Goal: Information Seeking & Learning: Understand process/instructions

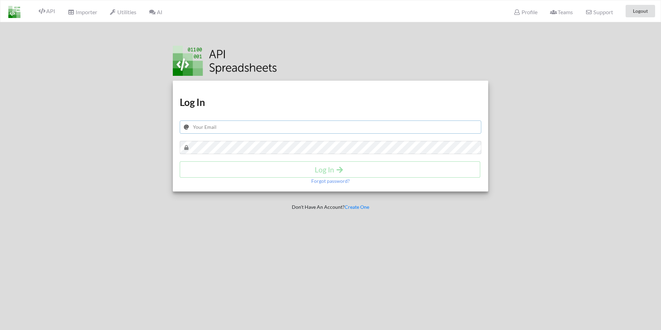
click at [237, 127] on input "text" at bounding box center [331, 127] width 302 height 13
paste input "meebank.api@gmail.com"
type input "meebank.api@gmail.com"
click at [265, 170] on h4 "Log In" at bounding box center [330, 169] width 286 height 9
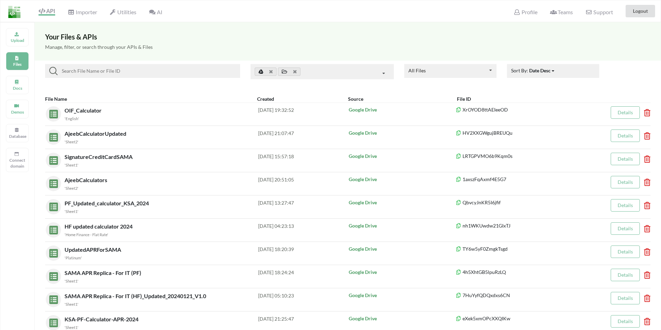
click at [101, 67] on input at bounding box center [148, 71] width 180 height 8
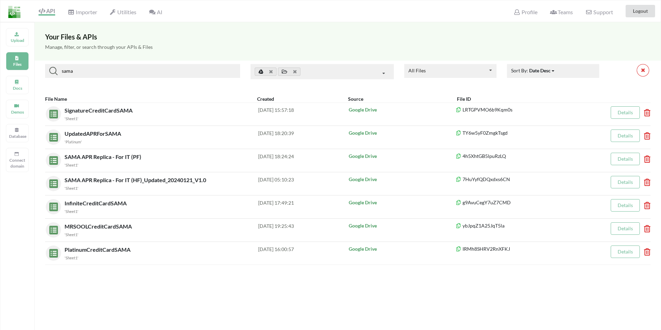
type input "sama"
click at [126, 66] on div "sama" at bounding box center [142, 71] width 195 height 14
click at [124, 67] on input "sama" at bounding box center [148, 71] width 180 height 8
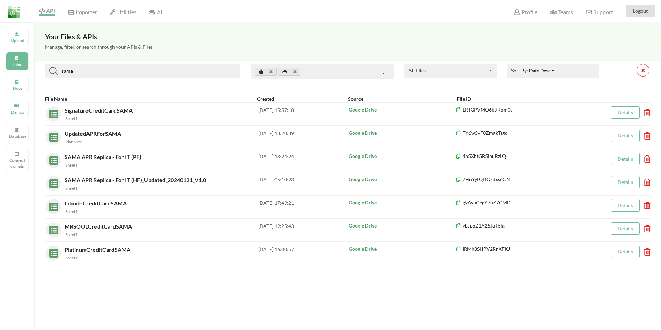
click at [124, 67] on input "sama" at bounding box center [148, 71] width 180 height 8
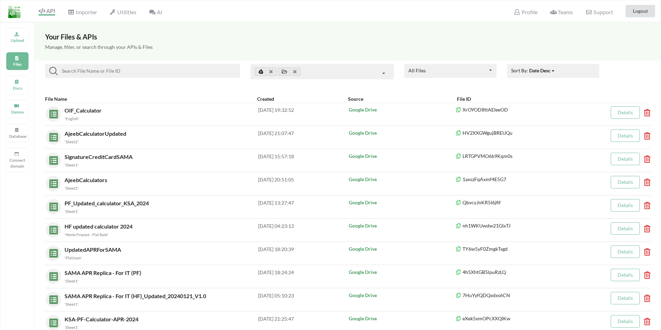
click at [306, 14] on div "API Importer Utilities AI Profile Teams Support Logout" at bounding box center [330, 11] width 663 height 22
click at [17, 33] on icon at bounding box center [16, 33] width 5 height 4
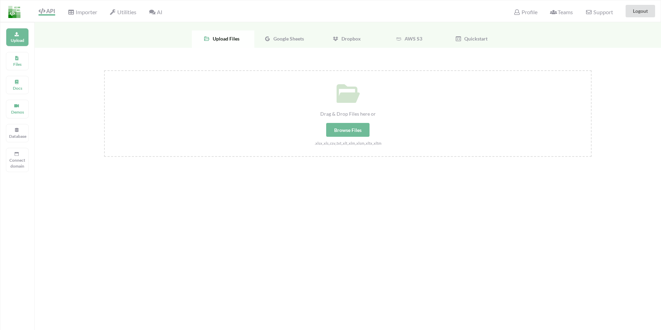
click at [287, 40] on span "Google Sheets" at bounding box center [286, 39] width 33 height 6
click at [368, 119] on span "Select Your Google Sheets" at bounding box center [348, 118] width 72 height 13
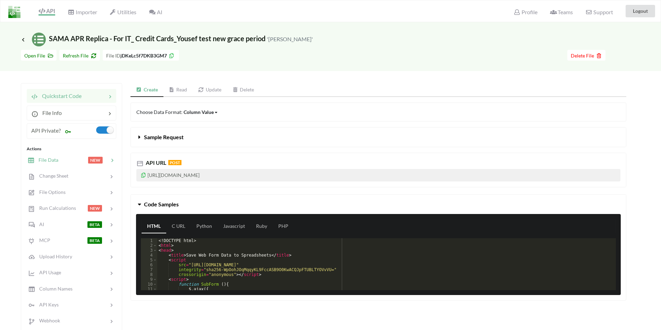
click at [48, 160] on span "File Data" at bounding box center [46, 160] width 24 height 6
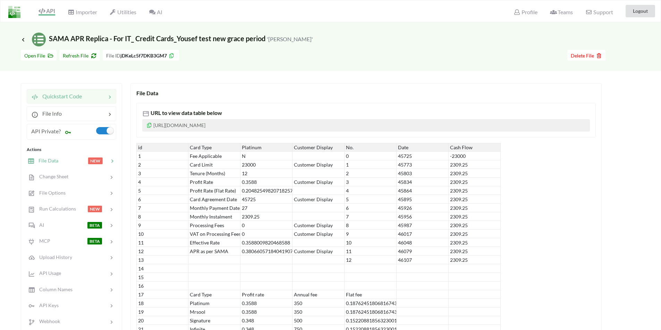
click at [61, 97] on span "Quickstart Code" at bounding box center [60, 96] width 44 height 7
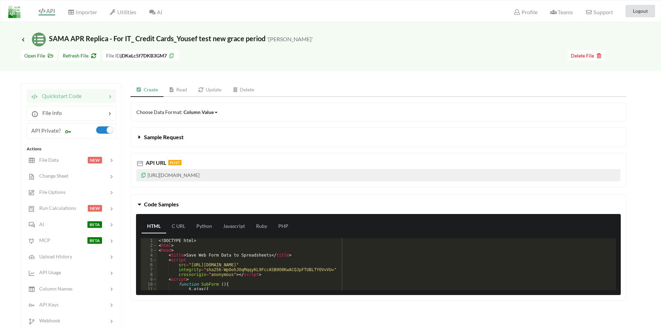
click at [210, 92] on link "Update" at bounding box center [209, 90] width 34 height 14
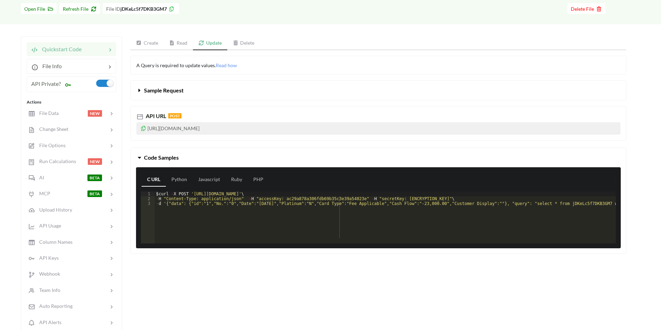
scroll to position [35, 0]
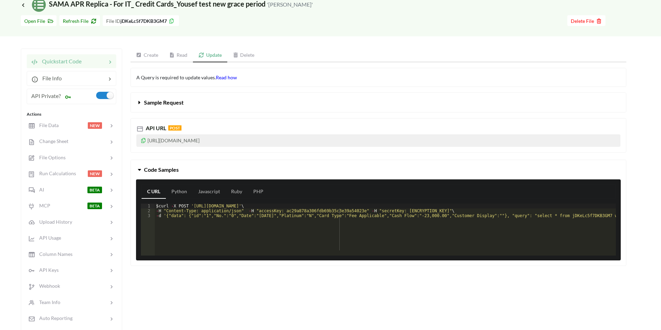
click at [226, 80] on span "Read how" at bounding box center [226, 78] width 21 height 6
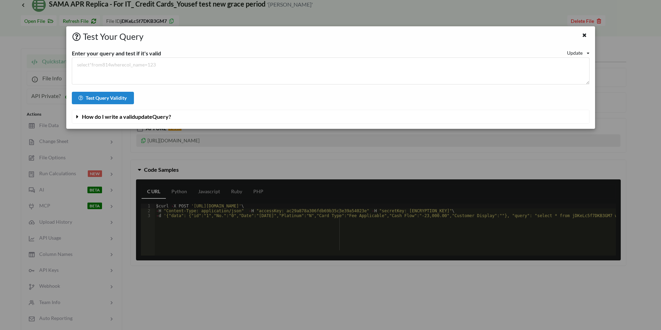
click at [171, 117] on span "How do I write a valid update Query?" at bounding box center [126, 116] width 89 height 7
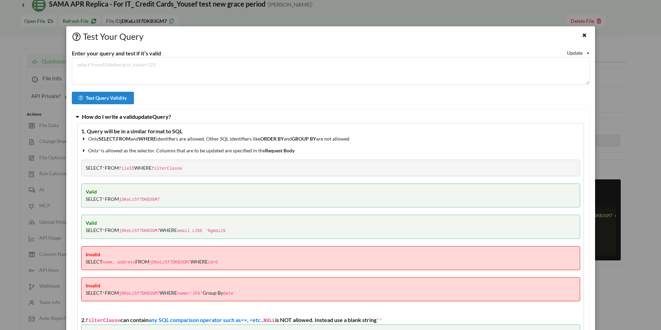
click at [144, 200] on code "jDKeLc5f7DKB3GM7" at bounding box center [139, 200] width 41 height 5
click at [581, 37] on icon at bounding box center [584, 34] width 6 height 5
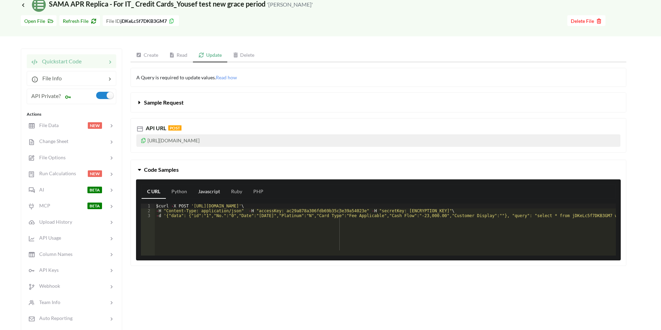
click at [206, 194] on link "Javascript" at bounding box center [208, 192] width 33 height 14
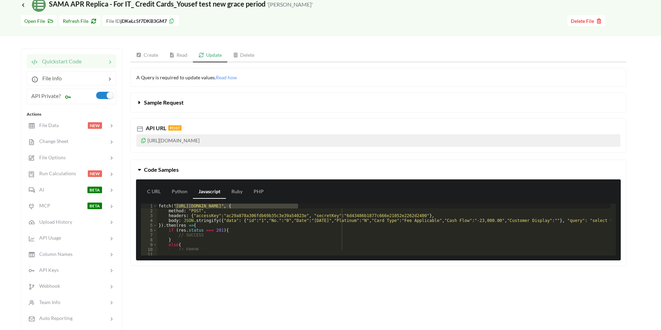
drag, startPoint x: 299, startPoint y: 205, endPoint x: 173, endPoint y: 207, distance: 125.2
click at [173, 207] on div "fetch ( "https://api.apispreadsheets.com/data/jDKeLc5f7DKB3GM7/" , { method : "…" at bounding box center [413, 232] width 513 height 57
click at [145, 139] on icon at bounding box center [143, 139] width 6 height 5
click at [260, 216] on div "fetch ( "https://api.apispreadsheets.com/data/jDKeLc5f7DKB3GM7/" , { method : "…" at bounding box center [413, 232] width 513 height 57
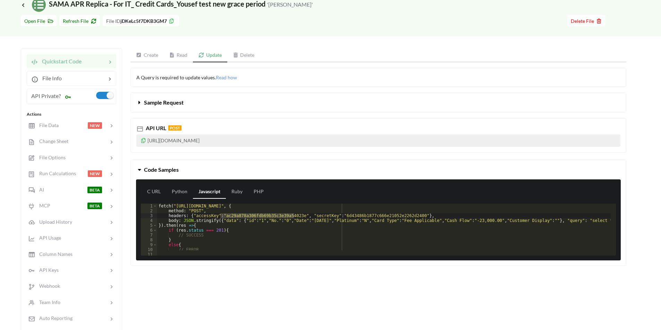
click at [360, 216] on div "fetch ( "https://api.apispreadsheets.com/data/jDKeLc5f7DKB3GM7/" , { method : "…" at bounding box center [413, 232] width 513 height 57
click at [353, 214] on div "fetch ( "https://api.apispreadsheets.com/data/jDKeLc5f7DKB3GM7/" , { method : "…" at bounding box center [413, 232] width 513 height 57
click at [353, 216] on div "fetch ( "https://api.apispreadsheets.com/data/jDKeLc5f7DKB3GM7/" , { method : "…" at bounding box center [413, 232] width 513 height 57
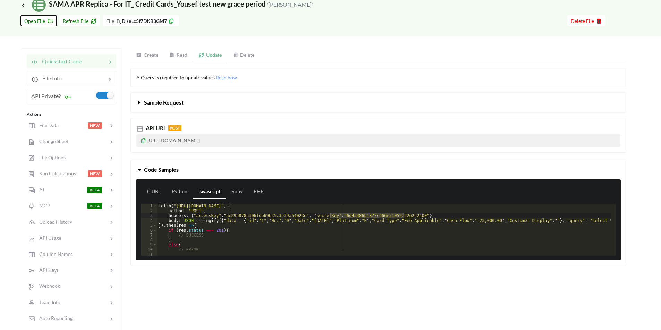
click at [43, 21] on span "Open File" at bounding box center [38, 21] width 29 height 6
click at [24, 8] on h3 "Icon Link SAMA APR Replica - For IT_ Credit Cards_Yousef test new grace period …" at bounding box center [167, 5] width 292 height 14
click at [23, 5] on icon at bounding box center [23, 5] width 6 height 6
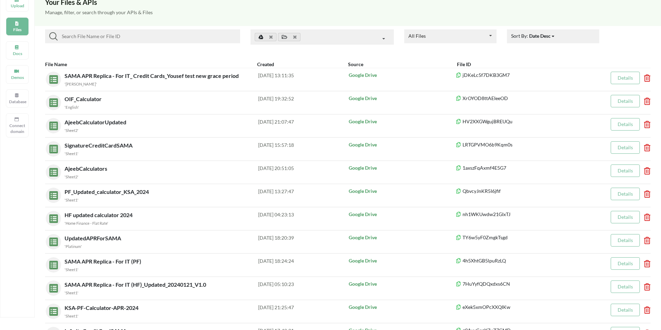
click at [87, 36] on input at bounding box center [148, 36] width 180 height 8
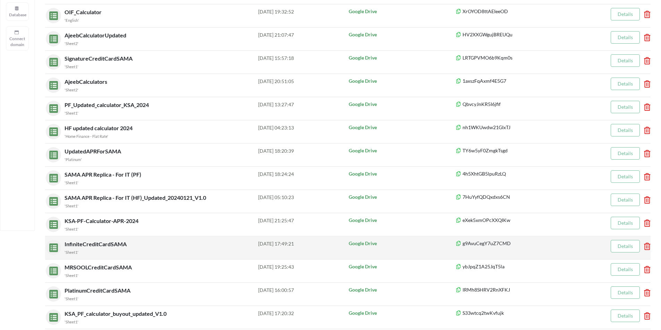
scroll to position [139, 0]
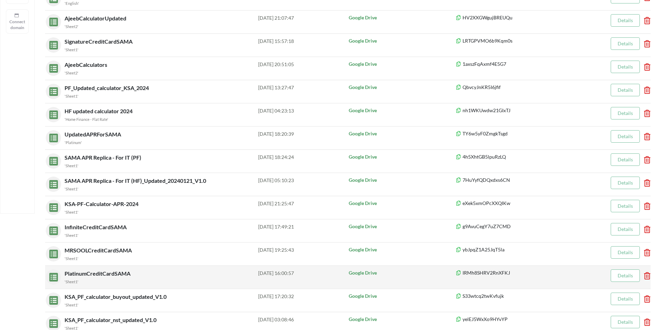
click at [85, 276] on span "PlatinumCreditCardSAMA" at bounding box center [98, 273] width 67 height 7
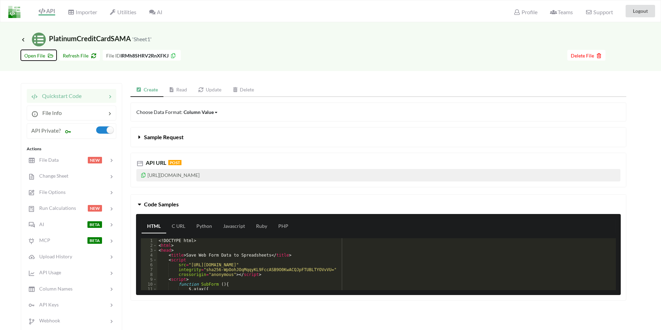
click at [29, 54] on span "Open File" at bounding box center [38, 56] width 29 height 6
click at [23, 40] on icon at bounding box center [23, 40] width 6 height 6
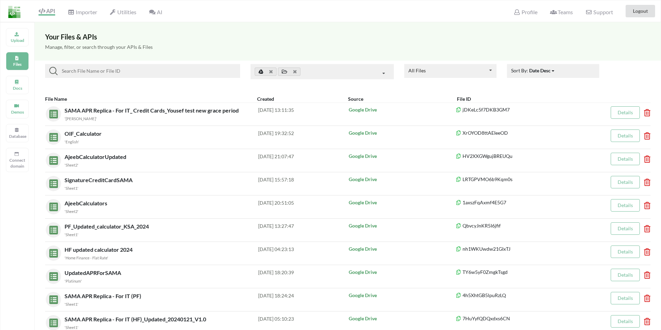
click at [124, 70] on input at bounding box center [148, 71] width 180 height 8
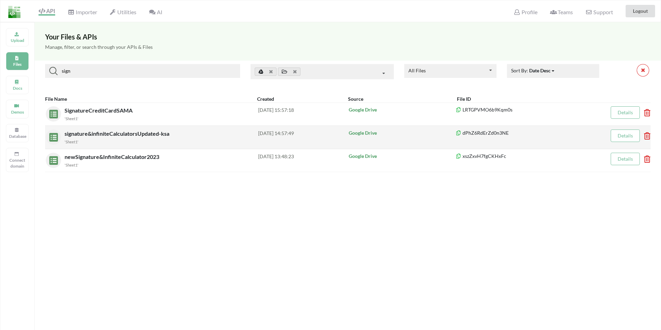
type input "sign"
click at [80, 136] on span "signature&infiniteCalculatorsUpdated-ksa" at bounding box center [118, 133] width 106 height 7
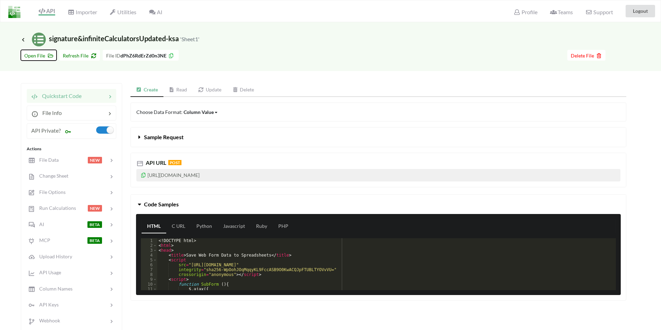
click at [24, 53] on button "Open File" at bounding box center [39, 55] width 36 height 11
click at [23, 37] on icon at bounding box center [23, 40] width 6 height 6
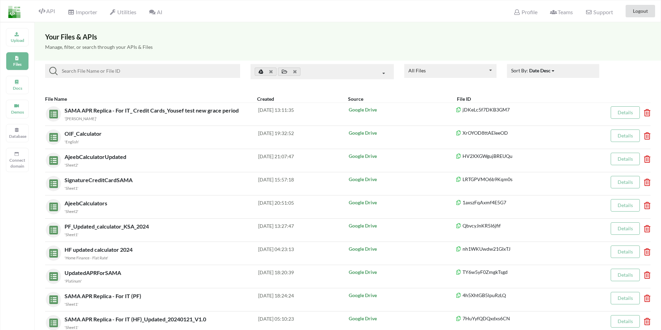
click at [115, 69] on input at bounding box center [148, 71] width 180 height 8
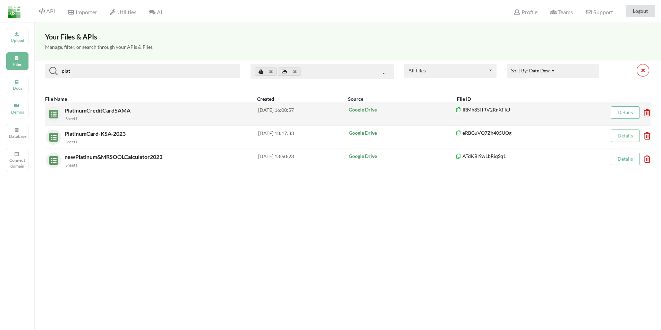
type input "plat"
click at [78, 110] on span "PlatinumCreditCardSAMA" at bounding box center [98, 110] width 67 height 7
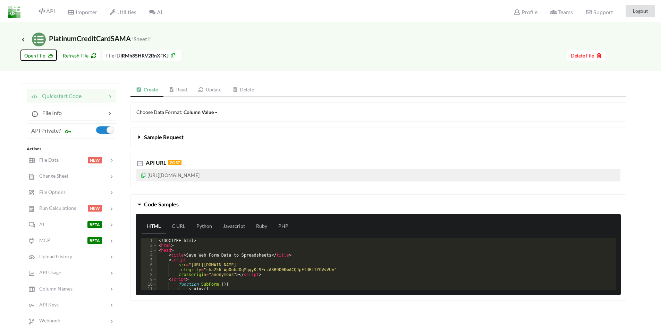
click at [28, 52] on button "Open File" at bounding box center [39, 55] width 36 height 11
click at [24, 40] on icon at bounding box center [23, 40] width 6 height 6
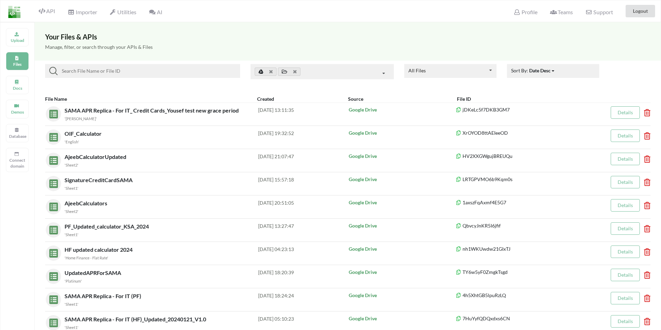
click at [74, 71] on input at bounding box center [148, 71] width 180 height 8
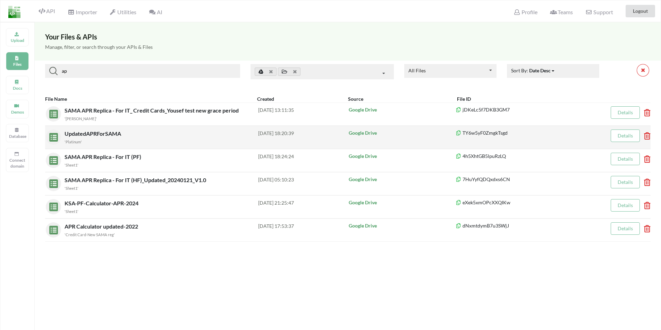
type input "ap"
click at [75, 146] on div "UpdatedAPRForSAMA 'Platinum' 2024-11-05 18:20:39 Google Drive TY6w5yF0ZmgkTsgd …" at bounding box center [347, 137] width 605 height 23
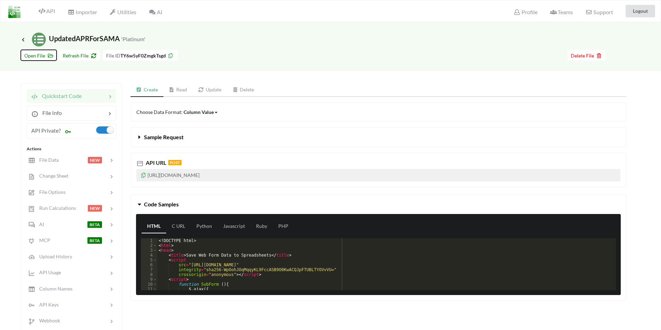
click at [35, 56] on span "Open File" at bounding box center [38, 56] width 29 height 6
click at [21, 40] on icon at bounding box center [23, 40] width 6 height 6
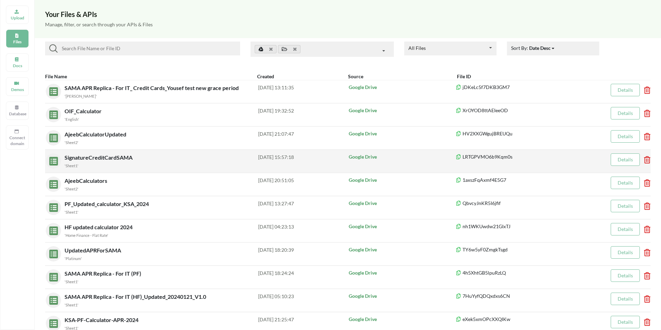
scroll to position [35, 0]
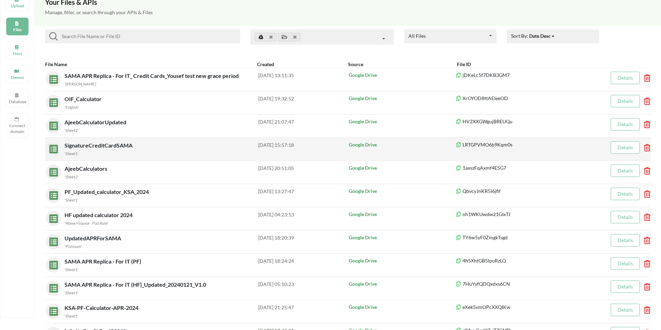
click at [78, 149] on div "SignatureCreditCardSAMA 'Sheet1'" at bounding box center [162, 149] width 194 height 16
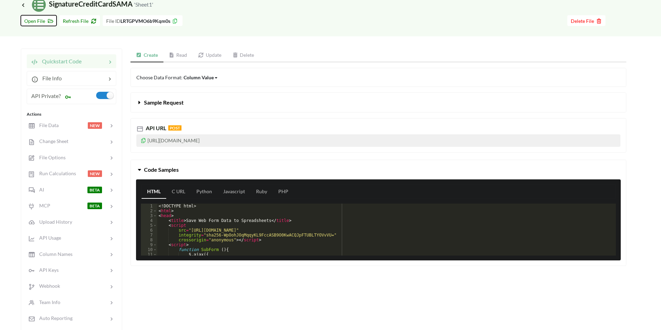
click at [38, 20] on span "Open File" at bounding box center [38, 21] width 29 height 6
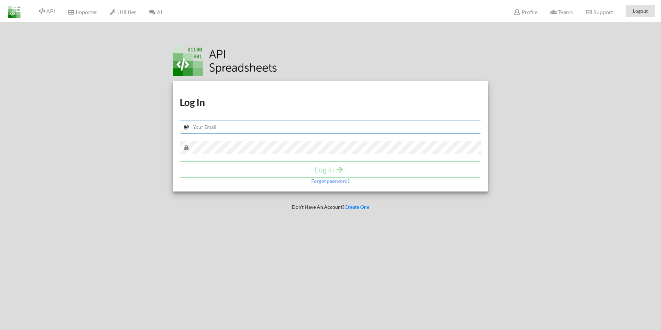
click at [237, 128] on input "text" at bounding box center [331, 127] width 302 height 13
click at [201, 128] on input "text" at bounding box center [331, 127] width 302 height 13
paste input "meebank.api@gmail.com"
type input "meebank.api@gmail.com"
click at [248, 173] on h4 "Log In" at bounding box center [330, 169] width 286 height 9
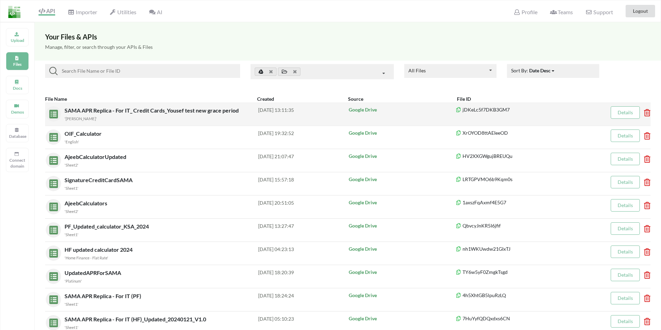
click at [90, 112] on span "SAMA APR Replica - For IT_ Credit Cards_Yousef test new grace period" at bounding box center [152, 110] width 175 height 7
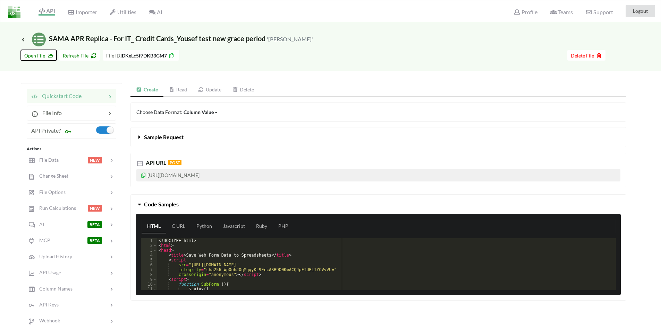
click at [28, 57] on span "Open File" at bounding box center [38, 56] width 29 height 6
click at [48, 162] on span "File Data" at bounding box center [46, 160] width 24 height 6
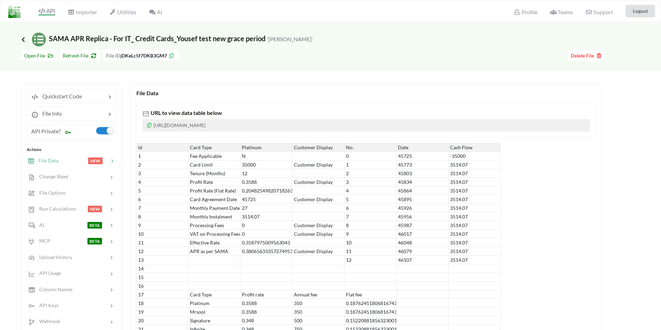
click at [23, 37] on icon at bounding box center [23, 40] width 6 height 6
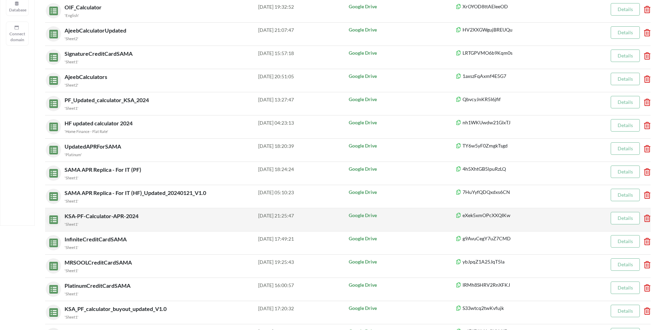
scroll to position [139, 0]
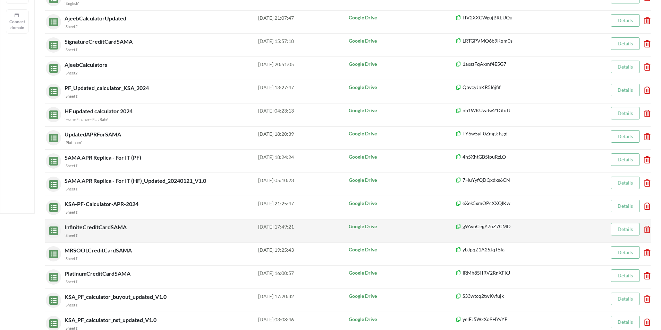
click at [81, 230] on span "InfiniteCreditCardSAMA" at bounding box center [96, 227] width 63 height 7
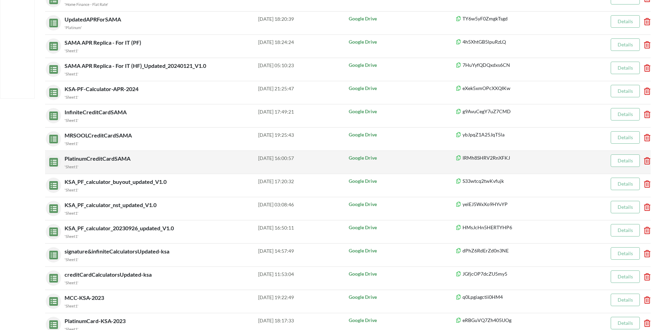
scroll to position [277, 0]
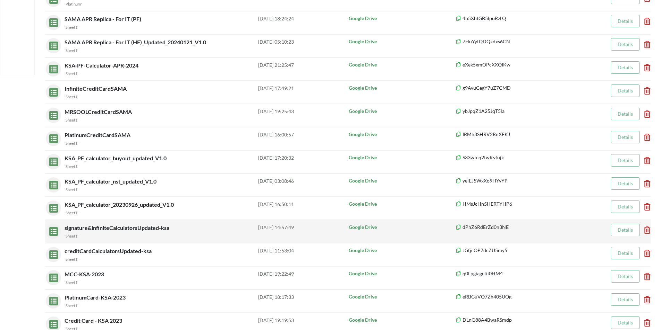
click at [78, 229] on span "signature&infiniteCalculatorsUpdated-ksa" at bounding box center [118, 228] width 106 height 7
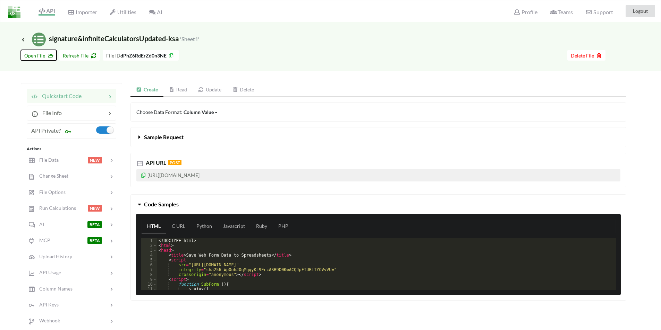
click at [29, 52] on button "Open File" at bounding box center [39, 55] width 36 height 11
click at [25, 37] on icon at bounding box center [23, 40] width 6 height 6
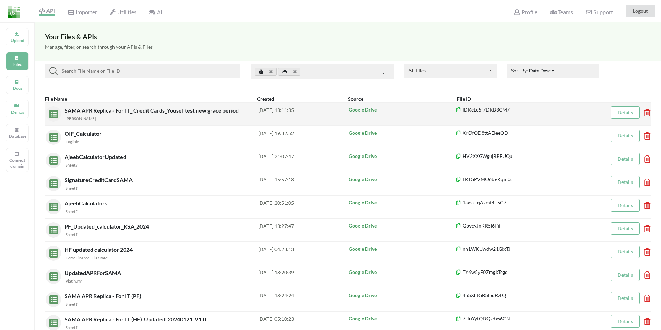
click at [101, 108] on span "SAMA APR Replica - For IT_ Credit Cards_Yousef test new grace period" at bounding box center [152, 110] width 175 height 7
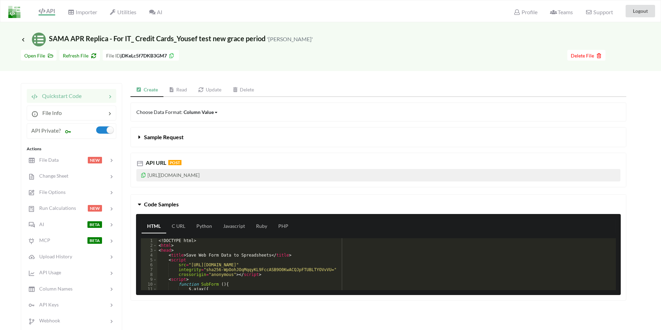
click at [143, 174] on icon at bounding box center [143, 174] width 6 height 5
click at [232, 229] on link "Javascript" at bounding box center [233, 227] width 33 height 14
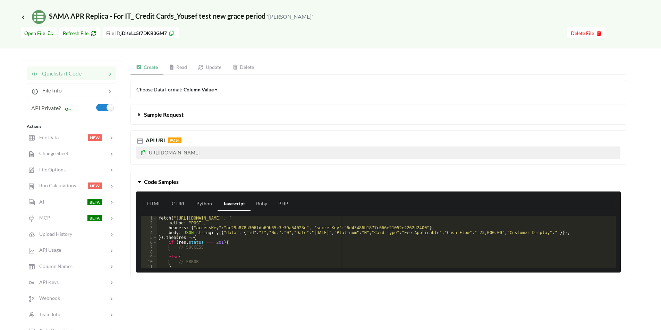
scroll to position [35, 0]
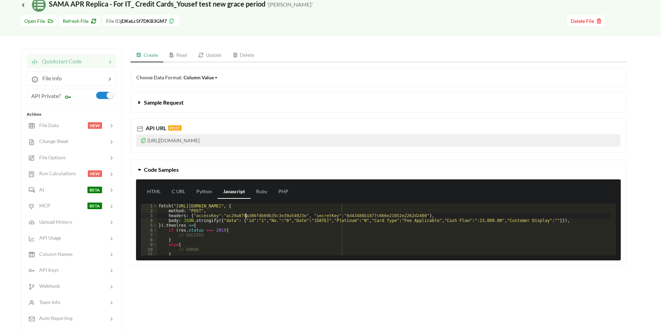
click at [246, 218] on div "fetch ( "https://api.apispreadsheets.com/data/jDKeLc5f7DKB3GM7/" , { method : "…" at bounding box center [383, 235] width 453 height 62
click at [344, 216] on div "fetch ( "https://api.apispreadsheets.com/data/jDKeLc5f7DKB3GM7/" , { method : "…" at bounding box center [383, 235] width 453 height 62
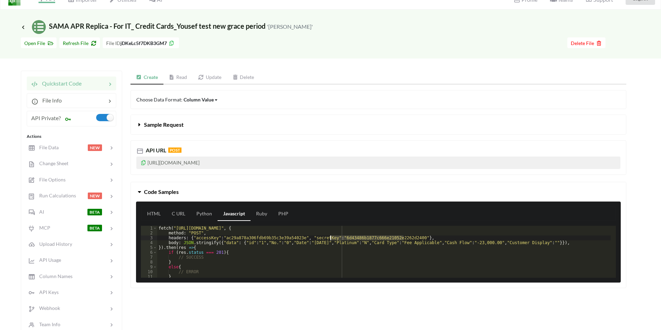
scroll to position [0, 0]
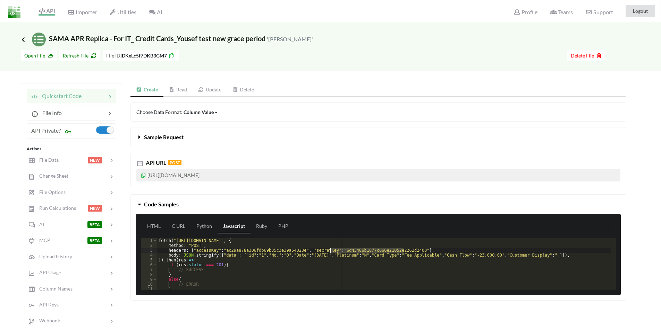
click at [22, 40] on icon at bounding box center [23, 40] width 6 height 6
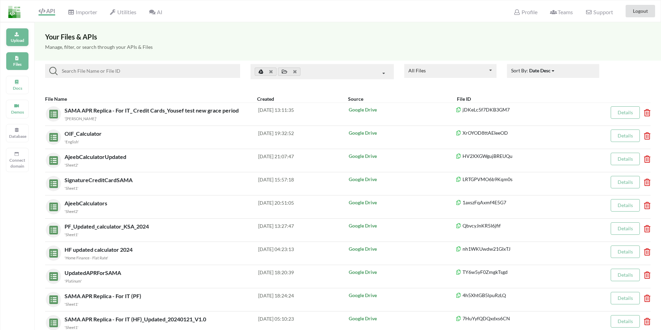
click at [23, 35] on div "Upload" at bounding box center [17, 37] width 23 height 18
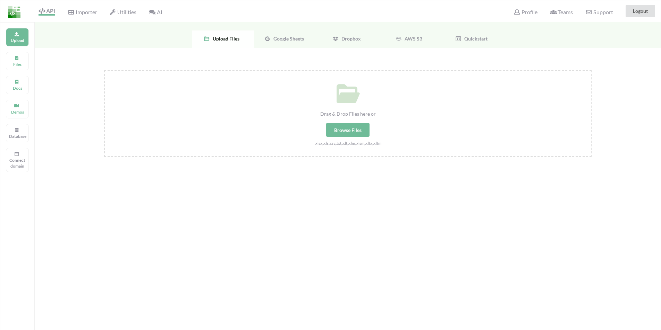
click at [292, 38] on span "Google Sheets" at bounding box center [286, 39] width 33 height 6
click at [346, 116] on span "Select Your Google Sheets" at bounding box center [348, 118] width 72 height 13
click at [332, 123] on span "Select Your Google Sheets" at bounding box center [348, 118] width 72 height 13
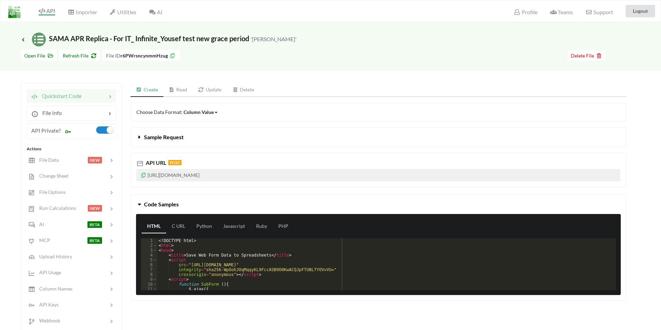
click at [138, 176] on p "https://api.apispreadsheets.com/data/r6PWrsncynmmHzug/" at bounding box center [378, 175] width 484 height 12
click at [145, 176] on icon at bounding box center [143, 174] width 6 height 5
click at [229, 230] on link "Javascript" at bounding box center [233, 227] width 33 height 14
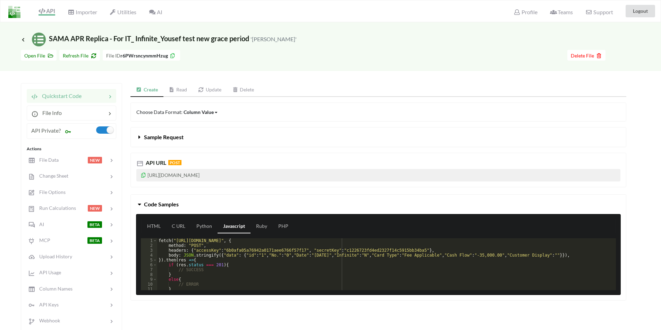
click at [246, 249] on div "fetch ( "https://api.apispreadsheets.com/data/r6PWrsncynmmHzug/" , { method : "…" at bounding box center [383, 270] width 453 height 62
click at [370, 252] on div "fetch ( "https://api.apispreadsheets.com/data/r6PWrsncynmmHzug/" , { method : "…" at bounding box center [383, 270] width 453 height 62
click at [23, 40] on icon at bounding box center [23, 40] width 6 height 6
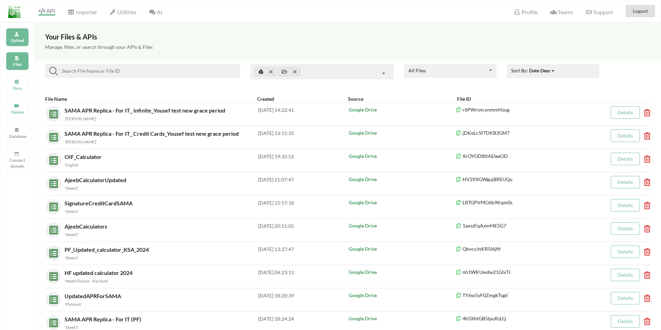
click at [18, 36] on div "Upload" at bounding box center [17, 37] width 23 height 18
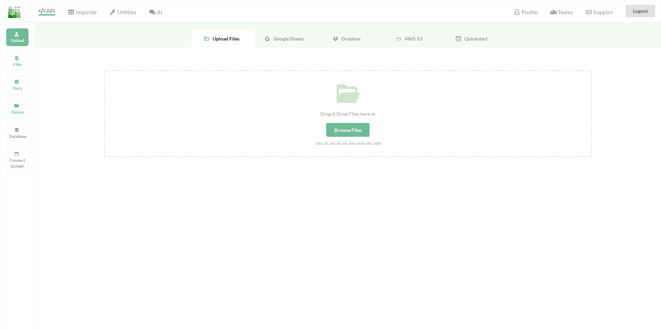
click at [301, 42] on div "Google Sheets" at bounding box center [285, 39] width 62 height 17
click at [351, 119] on span "Select Your Google Sheets" at bounding box center [348, 118] width 72 height 13
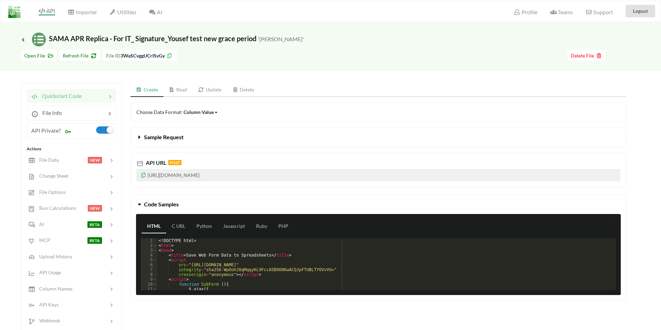
click at [144, 174] on icon at bounding box center [143, 174] width 6 height 5
click at [234, 225] on link "Javascript" at bounding box center [233, 227] width 33 height 14
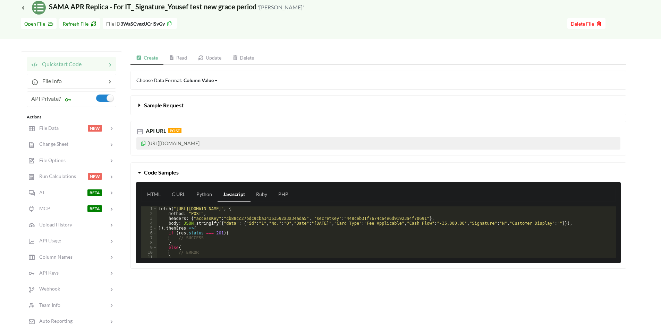
scroll to position [69, 0]
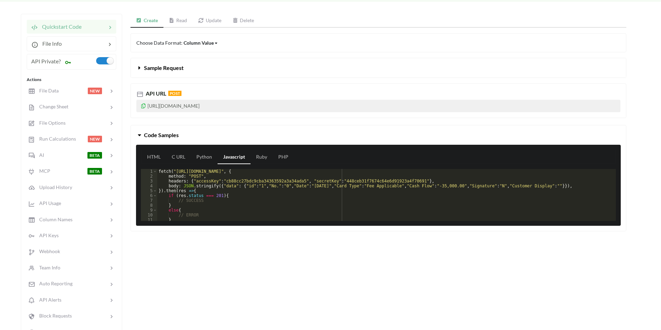
click at [244, 184] on div "fetch ( "https://api.apispreadsheets.com/data/3WaSCvggUCrISyGy/" , { method : "…" at bounding box center [383, 200] width 453 height 62
click at [354, 183] on div "fetch ( "https://api.apispreadsheets.com/data/3WaSCvggUCrISyGy/" , { method : "…" at bounding box center [383, 200] width 453 height 62
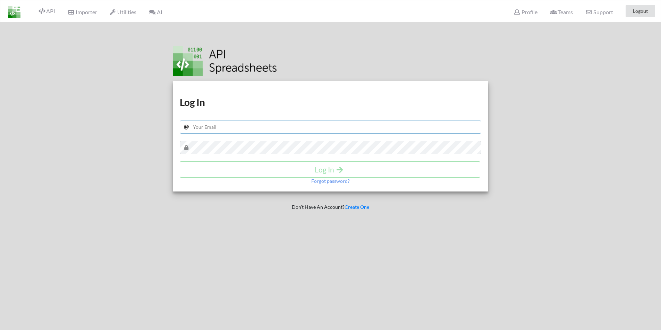
click at [237, 125] on input "text" at bounding box center [331, 127] width 302 height 13
click at [199, 130] on input "text" at bounding box center [331, 127] width 302 height 13
paste input "[EMAIL_ADDRESS][DOMAIN_NAME]"
type input "[EMAIL_ADDRESS][DOMAIN_NAME]"
click at [254, 173] on h4 "Log In" at bounding box center [330, 169] width 286 height 9
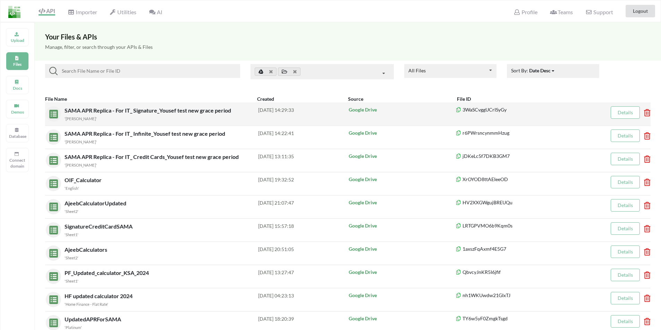
click at [110, 112] on span "SAMA APR Replica - For IT_ Signature_Yousef test new grace period" at bounding box center [149, 110] width 168 height 7
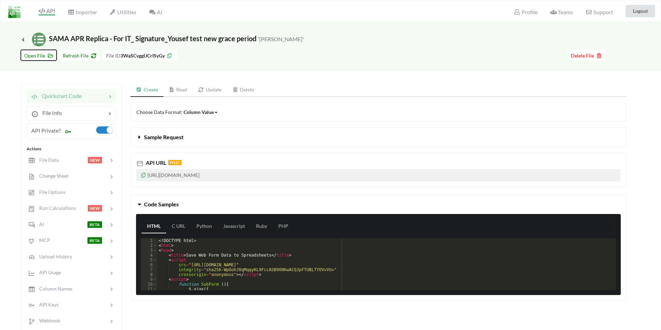
click at [31, 53] on span "Open File" at bounding box center [38, 56] width 29 height 6
